Goal: Transaction & Acquisition: Purchase product/service

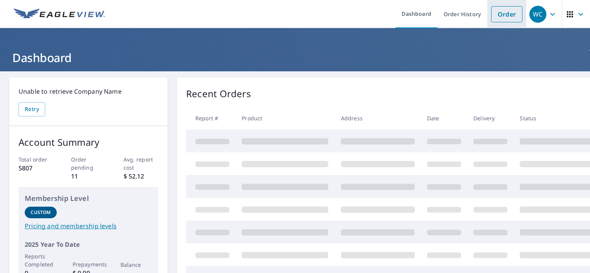
click at [504, 17] on link "Order" at bounding box center [506, 14] width 31 height 16
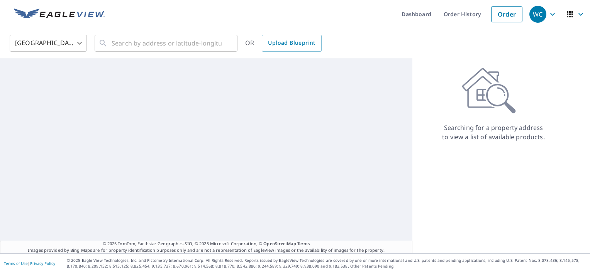
click at [71, 43] on body "WC WC Dashboard Order History Order WC [GEOGRAPHIC_DATA] [GEOGRAPHIC_DATA] ​ ​ …" at bounding box center [295, 136] width 590 height 273
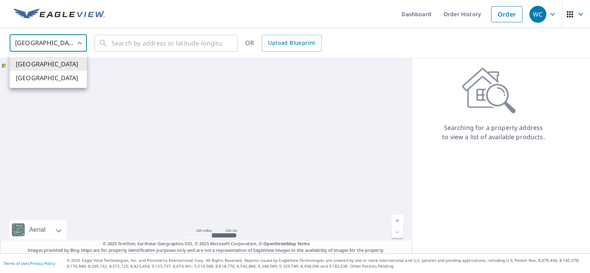
click at [62, 80] on li "[GEOGRAPHIC_DATA]" at bounding box center [48, 78] width 77 height 14
type input "CA"
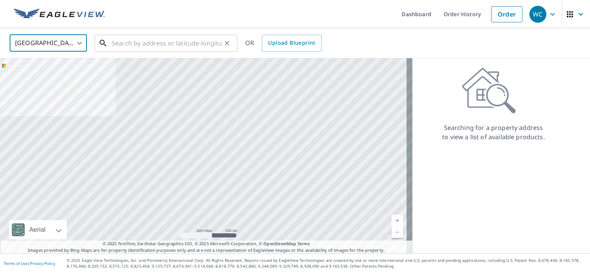
click at [142, 39] on input "text" at bounding box center [167, 43] width 110 height 22
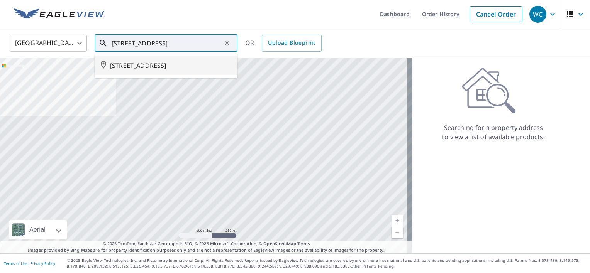
click at [145, 63] on span "[STREET_ADDRESS]" at bounding box center [170, 65] width 121 height 9
type input "[STREET_ADDRESS]"
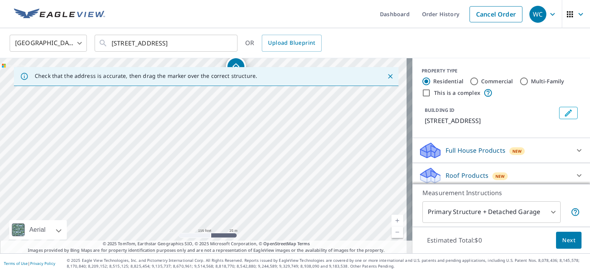
drag, startPoint x: 264, startPoint y: 142, endPoint x: 273, endPoint y: 132, distance: 13.1
click at [273, 132] on div "[STREET_ADDRESS]" at bounding box center [206, 155] width 412 height 195
drag, startPoint x: 236, startPoint y: 130, endPoint x: 269, endPoint y: 150, distance: 39.1
click at [269, 150] on div "[STREET_ADDRESS]" at bounding box center [206, 155] width 412 height 195
click at [578, 15] on icon "button" at bounding box center [580, 14] width 5 height 3
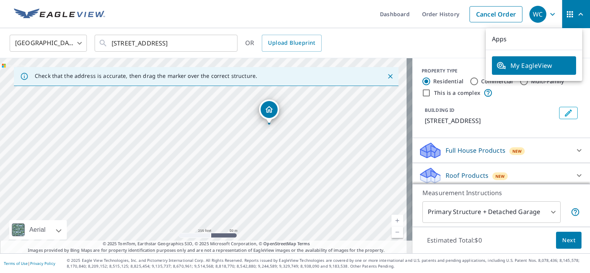
click at [548, 17] on icon "button" at bounding box center [552, 14] width 9 height 9
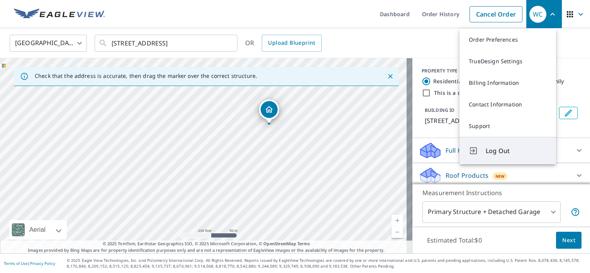
click at [494, 154] on span "Log Out" at bounding box center [515, 150] width 61 height 9
